Goal: Task Accomplishment & Management: Manage account settings

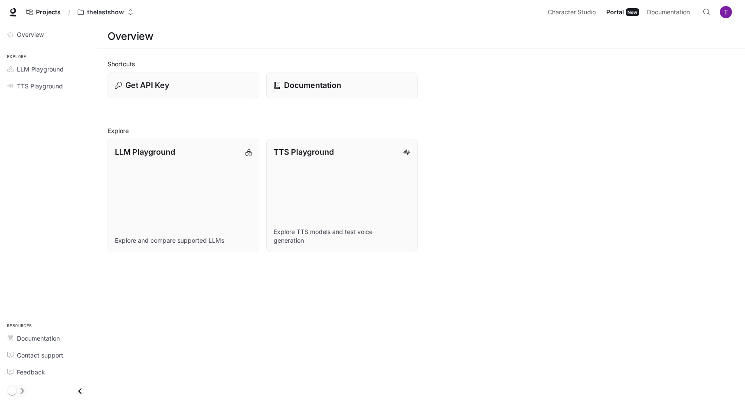
click at [726, 11] on img "button" at bounding box center [726, 12] width 12 height 12
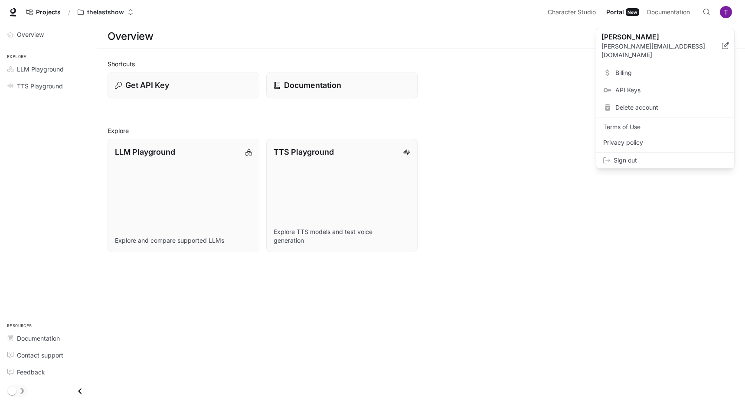
click at [645, 68] on span "Billing" at bounding box center [671, 72] width 112 height 9
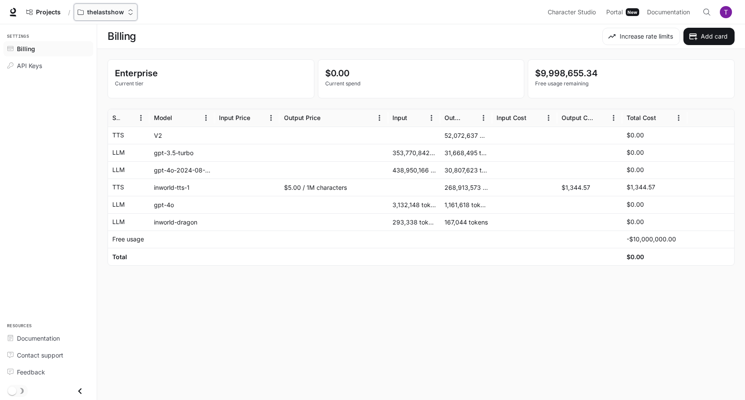
click at [111, 12] on p "thelastshow" at bounding box center [105, 12] width 37 height 7
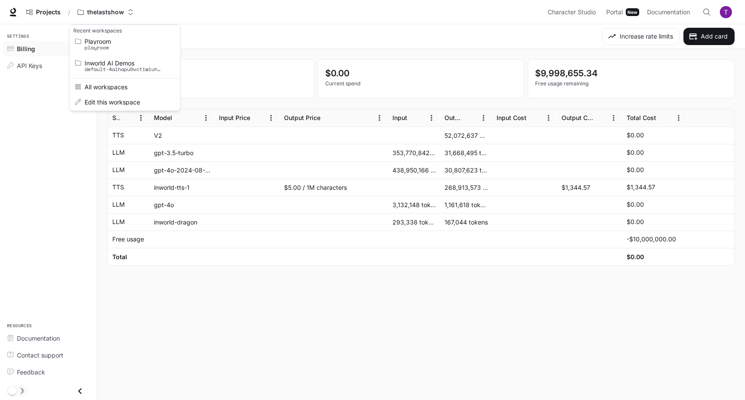
click at [668, 11] on div "Open workspace menu" at bounding box center [372, 200] width 745 height 400
click at [663, 13] on span "Documentation" at bounding box center [668, 12] width 43 height 11
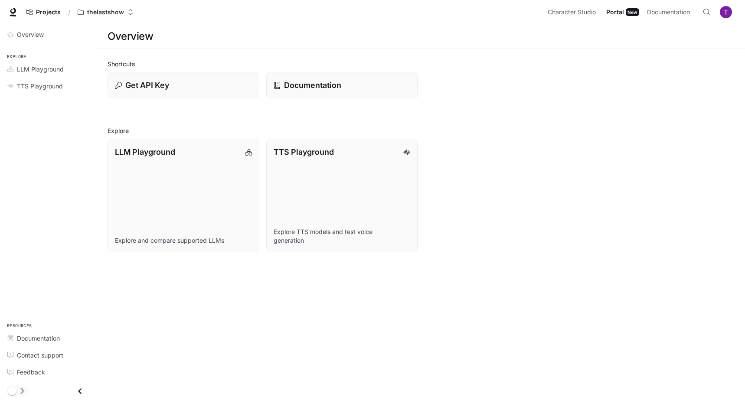
click at [727, 11] on img "button" at bounding box center [726, 12] width 12 height 12
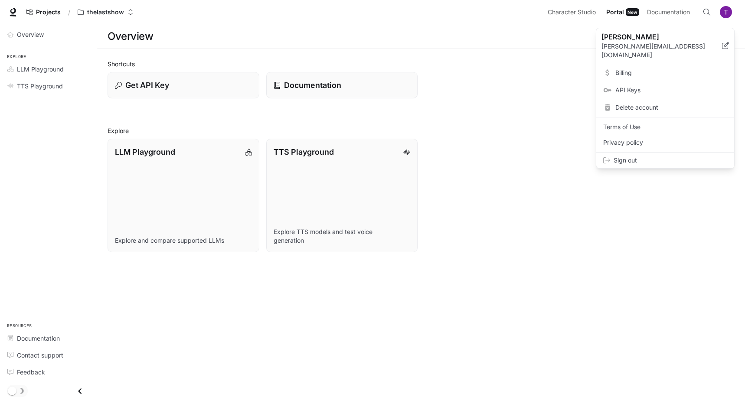
click at [479, 52] on div at bounding box center [372, 200] width 745 height 400
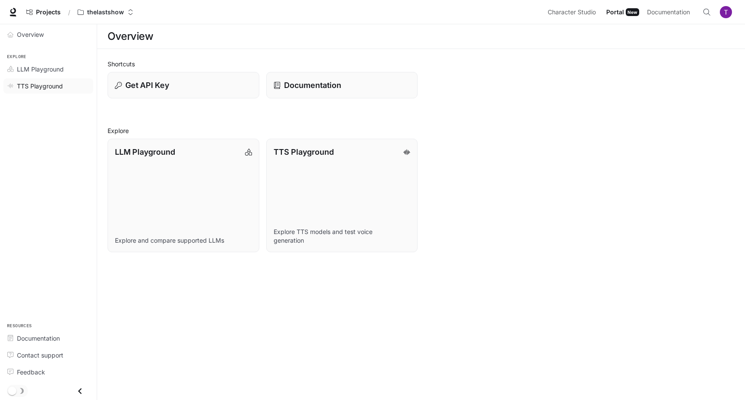
click at [46, 86] on span "TTS Playground" at bounding box center [40, 85] width 46 height 9
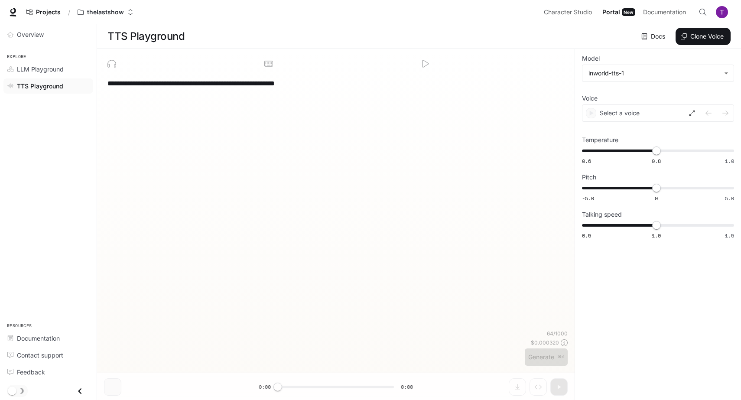
type textarea "**********"
type input "**********"
type input "****"
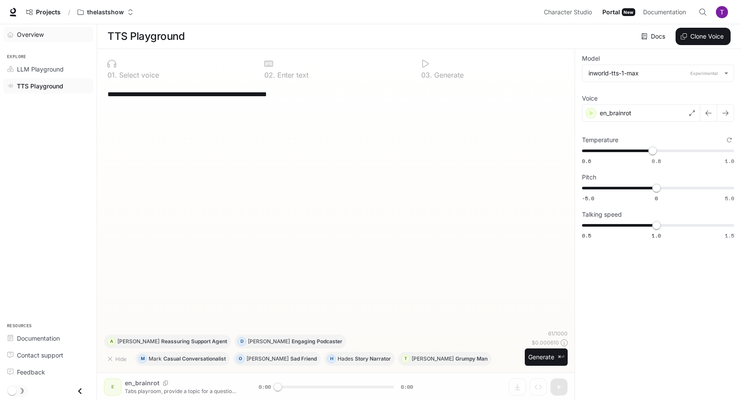
click at [39, 38] on span "Overview" at bounding box center [30, 34] width 27 height 9
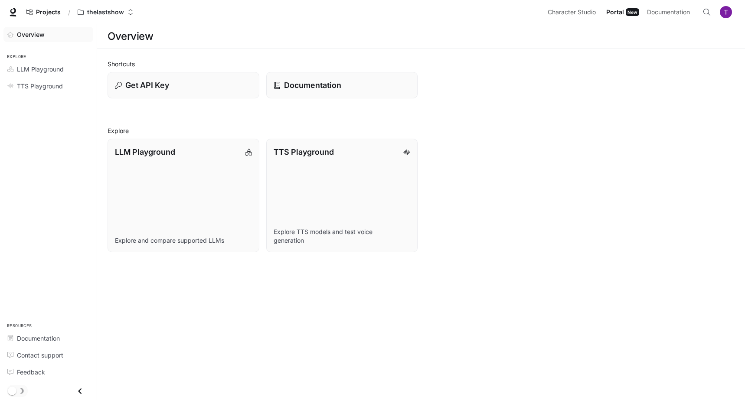
click at [725, 10] on img "button" at bounding box center [726, 12] width 12 height 12
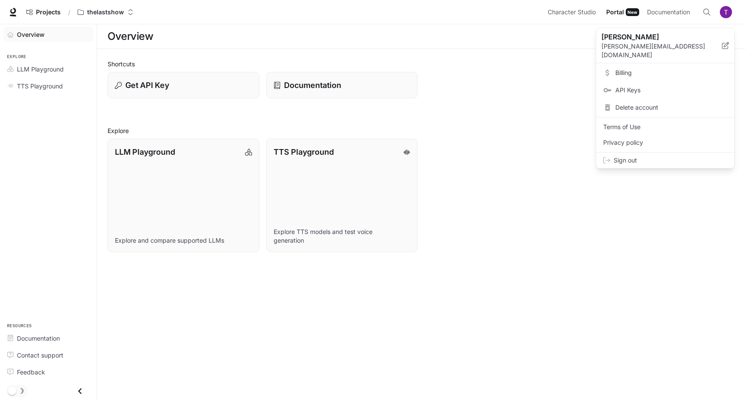
click at [635, 68] on span "Billing" at bounding box center [671, 72] width 112 height 9
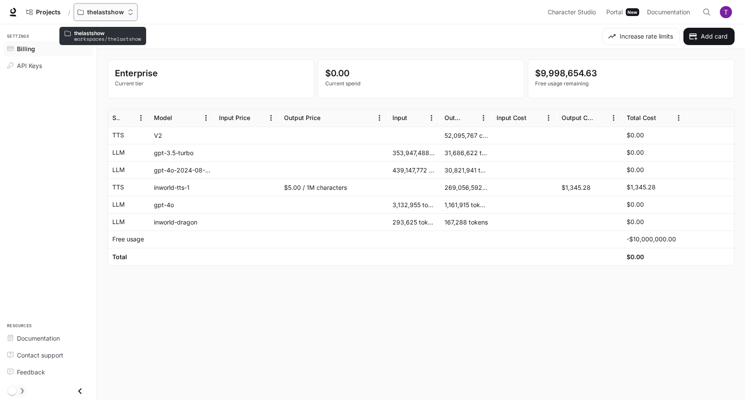
click at [115, 7] on button "thelastshow" at bounding box center [106, 11] width 64 height 17
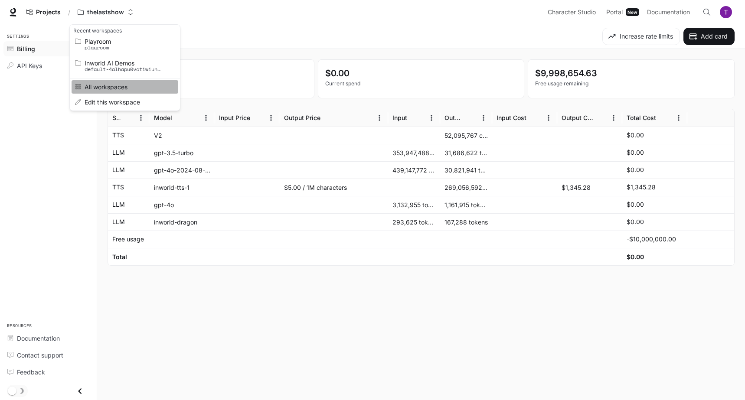
click at [109, 85] on span "All workspaces" at bounding box center [124, 87] width 78 height 7
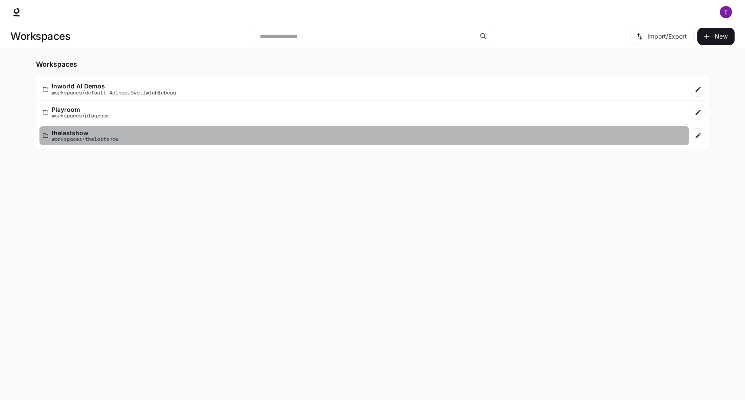
click at [214, 140] on div "thelastshow workspaces/thelastshow" at bounding box center [364, 136] width 642 height 13
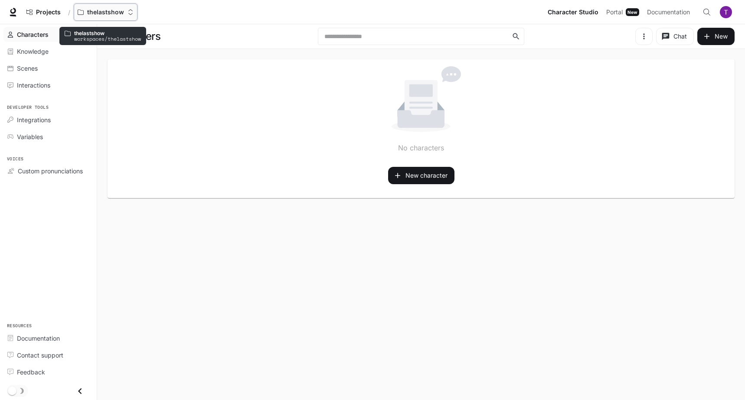
click at [99, 11] on p "thelastshow" at bounding box center [105, 12] width 37 height 7
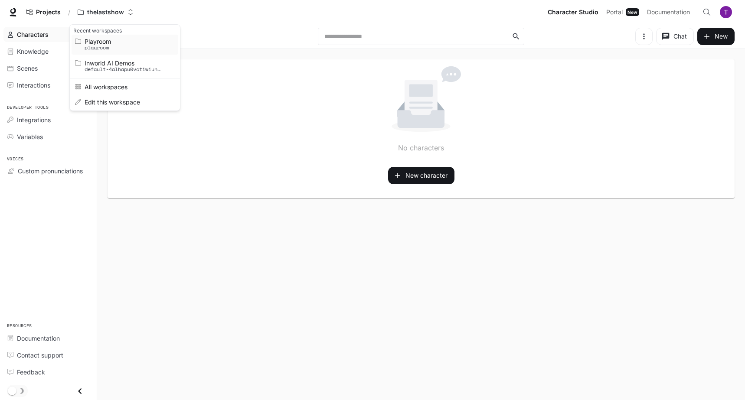
click at [118, 46] on p "playroom" at bounding box center [124, 48] width 78 height 6
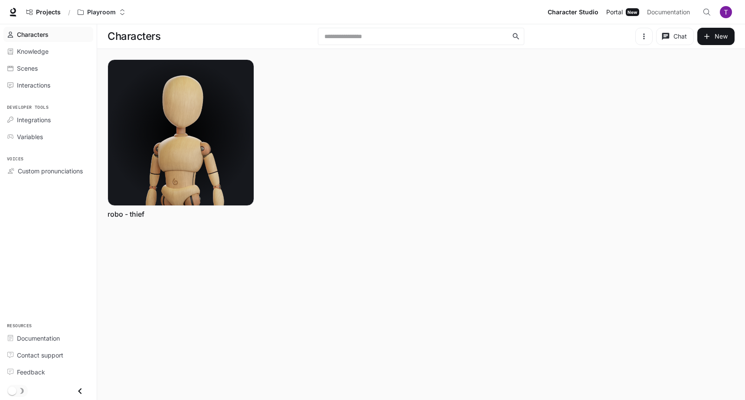
click at [617, 13] on span "Portal" at bounding box center [614, 12] width 16 height 11
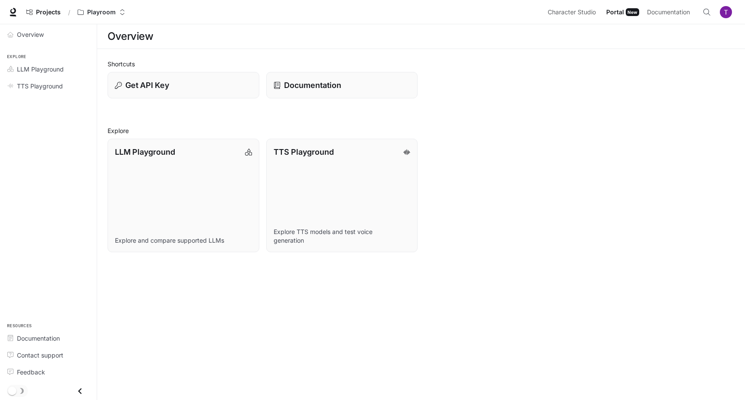
click at [730, 16] on img "button" at bounding box center [726, 12] width 12 height 12
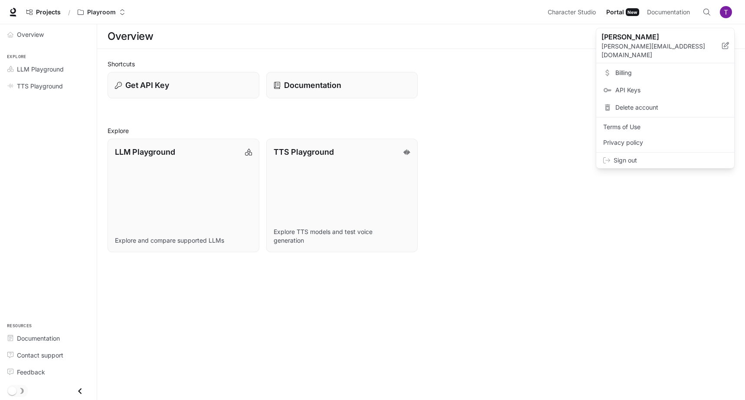
click at [640, 68] on span "Billing" at bounding box center [671, 72] width 112 height 9
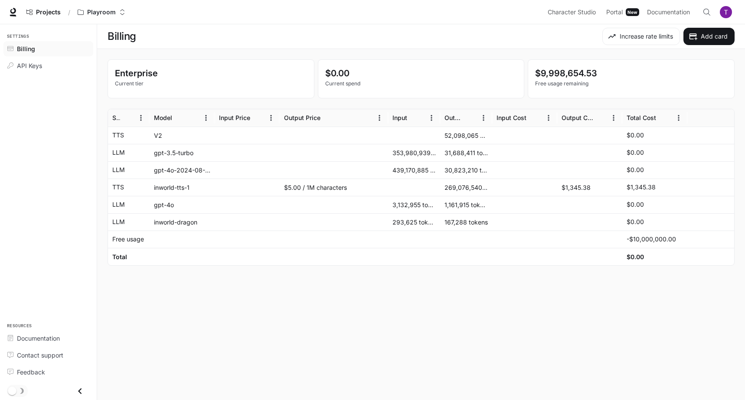
click at [287, 193] on div "$5.00 / 1M characters" at bounding box center [334, 187] width 108 height 17
drag, startPoint x: 280, startPoint y: 186, endPoint x: 376, endPoint y: 192, distance: 96.0
click at [377, 193] on div "$5.00 / 1M characters" at bounding box center [334, 187] width 108 height 17
click at [367, 310] on main "Billing Increase rate limits Add card Enterprise Current tier $0.00 Current spe…" at bounding box center [421, 212] width 648 height 376
drag, startPoint x: 524, startPoint y: 76, endPoint x: 656, endPoint y: 74, distance: 131.8
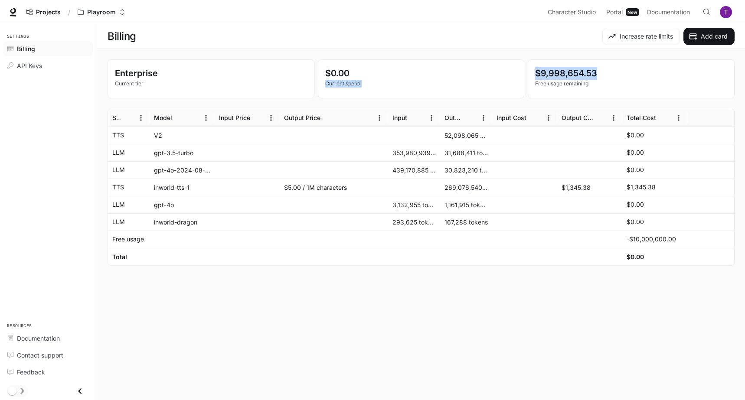
click at [655, 75] on div "Enterprise Current tier $0.00 Current spend $9,998,654.53 Free usage remaining" at bounding box center [421, 78] width 627 height 39
click at [656, 74] on p "$9,998,654.53" at bounding box center [631, 73] width 192 height 13
